Goal: Transaction & Acquisition: Purchase product/service

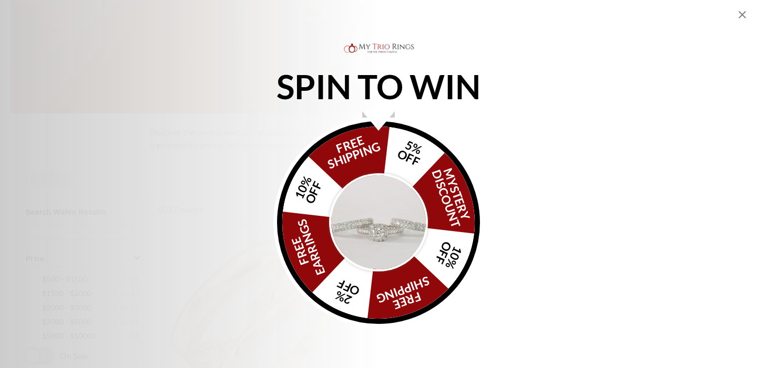
scroll to position [239, 0]
click at [742, 16] on icon "Close popup" at bounding box center [741, 14] width 7 height 7
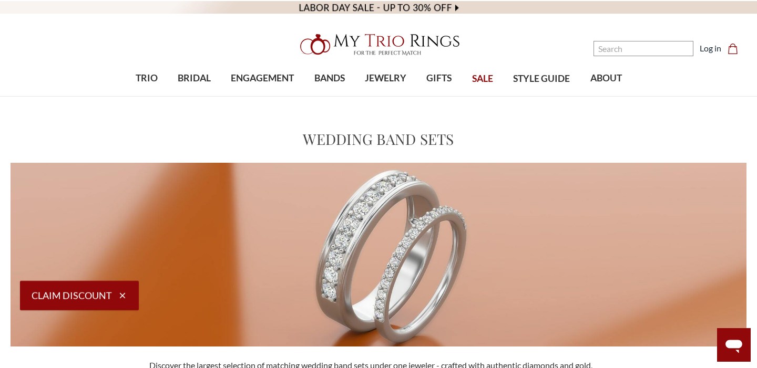
scroll to position [0, 0]
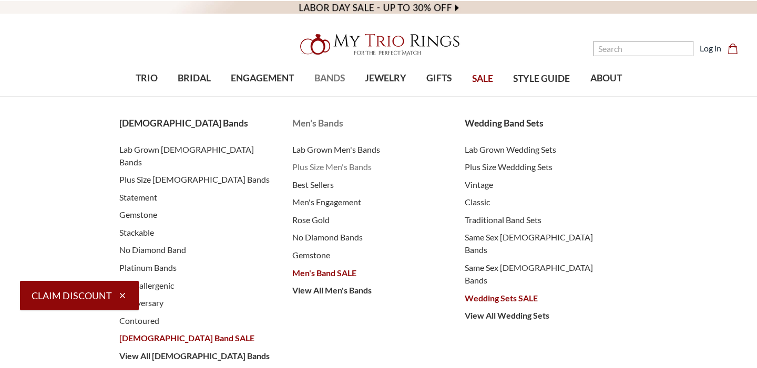
click at [312, 171] on span "Plus Size Men's Bands" at bounding box center [368, 167] width 152 height 13
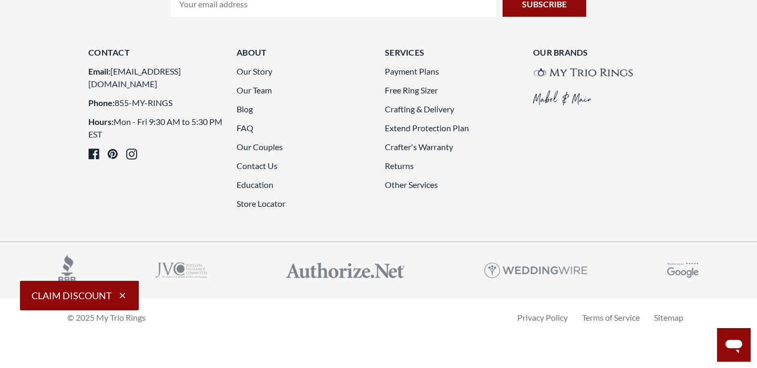
scroll to position [2952, 0]
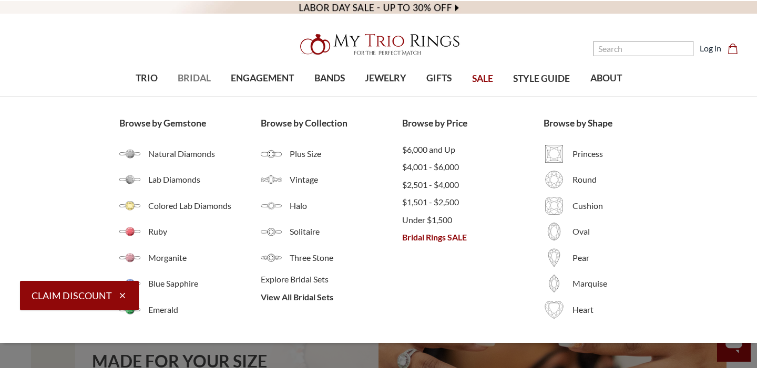
click at [192, 77] on span "BRIDAL" at bounding box center [194, 78] width 33 height 14
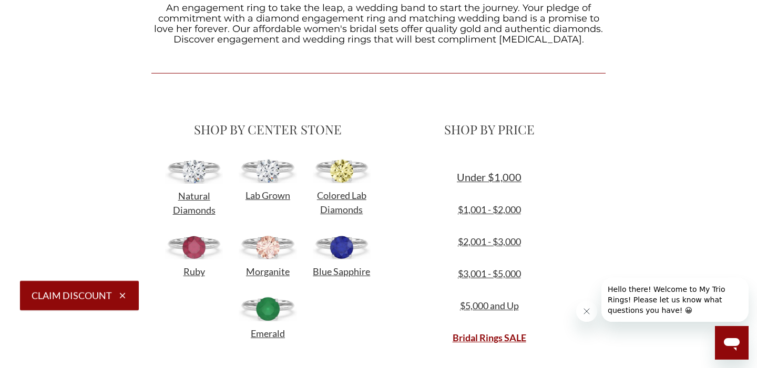
scroll to position [356, 0]
click at [473, 240] on link "$2,001 - $3,000" at bounding box center [489, 241] width 63 height 12
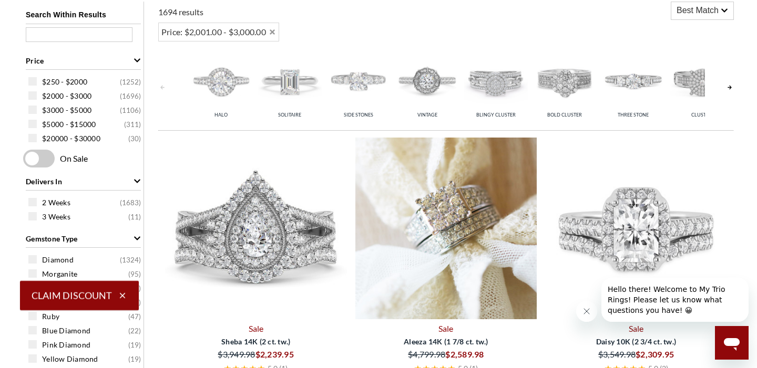
click at [584, 313] on icon "Close message from company" at bounding box center [586, 311] width 8 height 8
